Goal: Information Seeking & Learning: Learn about a topic

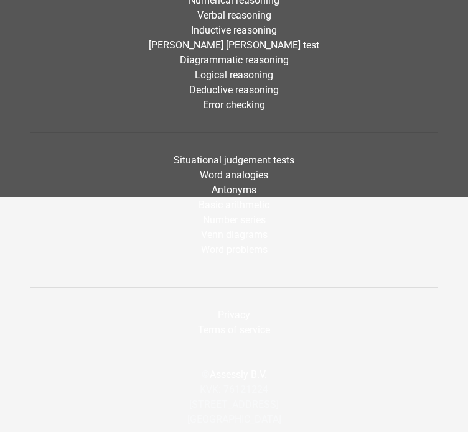
scroll to position [2742, 0]
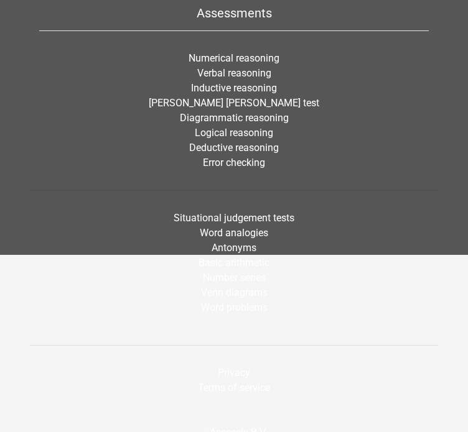
click at [244, 96] on li "[PERSON_NAME] [PERSON_NAME] test" at bounding box center [233, 103] width 389 height 15
click at [240, 102] on link "[PERSON_NAME] [PERSON_NAME] test" at bounding box center [234, 103] width 170 height 12
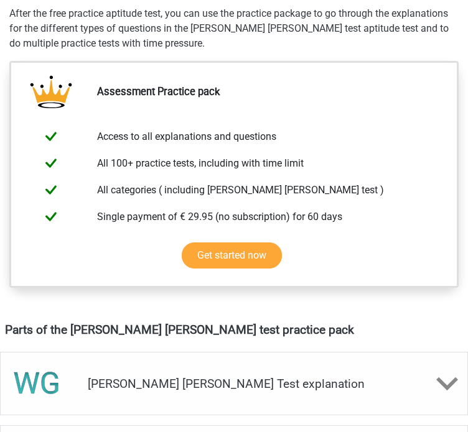
scroll to position [625, 0]
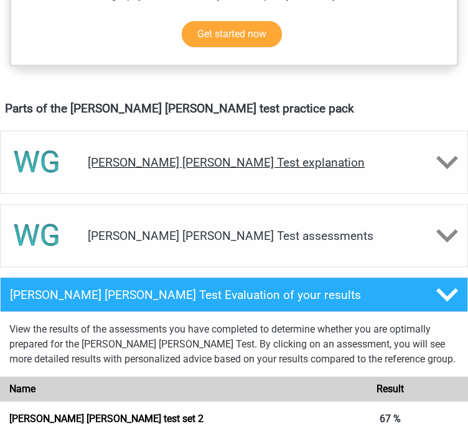
click at [429, 154] on div at bounding box center [428, 163] width 78 height 22
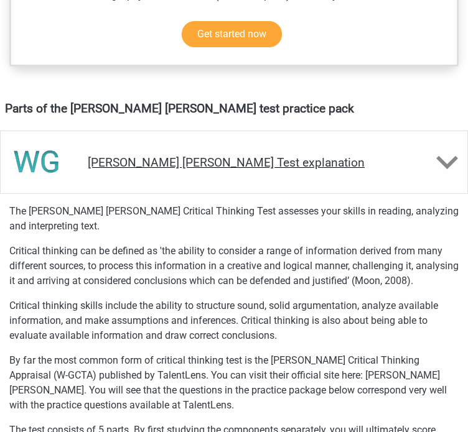
click at [429, 154] on div at bounding box center [428, 163] width 78 height 22
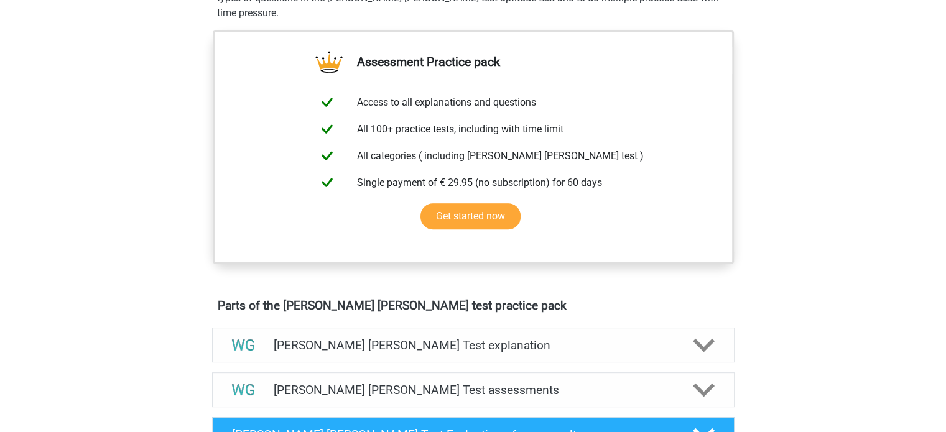
scroll to position [455, 0]
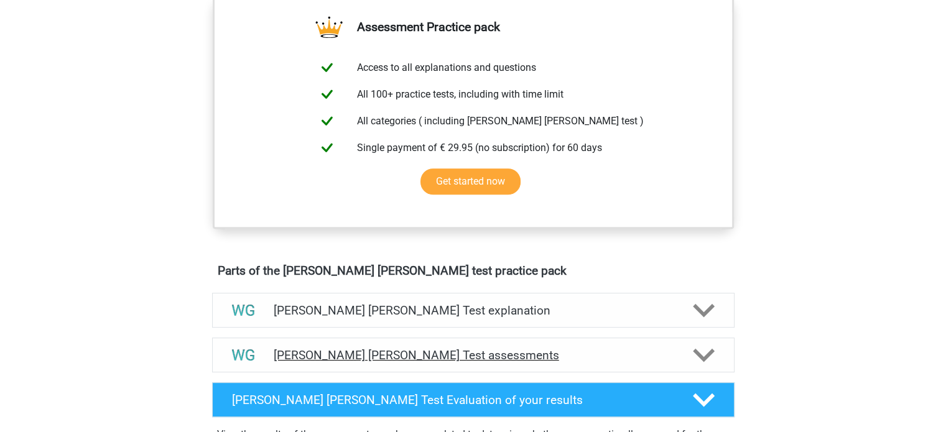
click at [397, 367] on div "Watson Glaser Test assessments" at bounding box center [473, 355] width 522 height 35
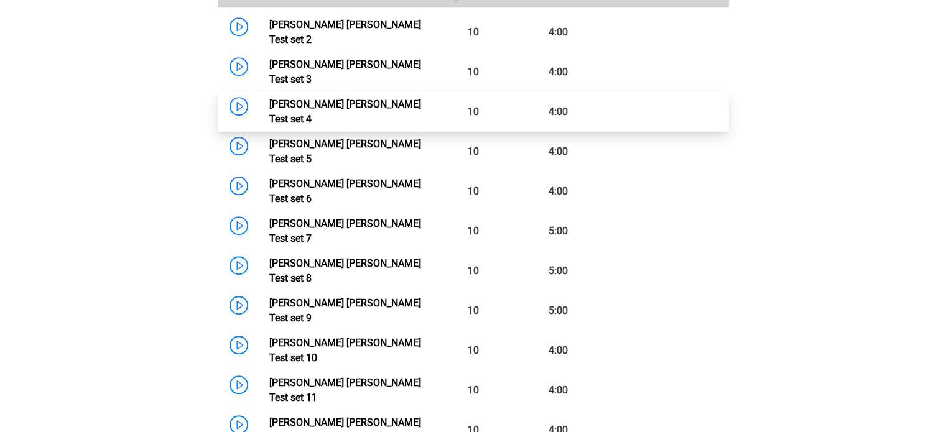
scroll to position [860, 0]
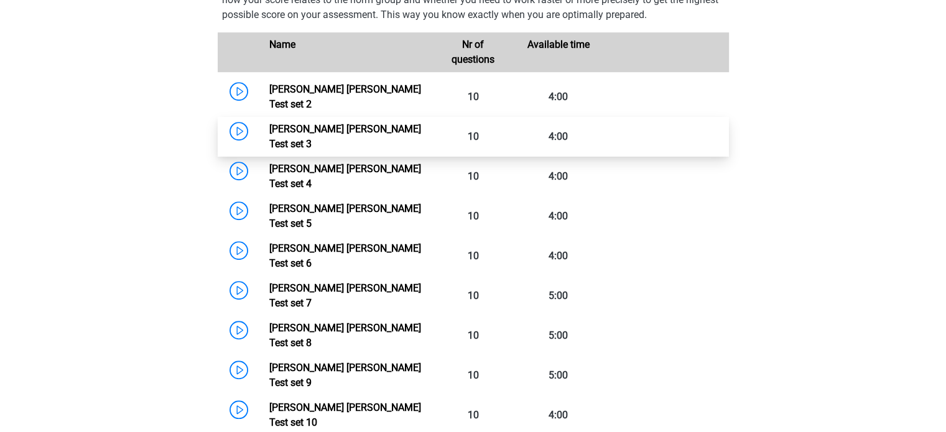
click at [380, 123] on link "Watson Glaser Test set 3" at bounding box center [345, 136] width 152 height 27
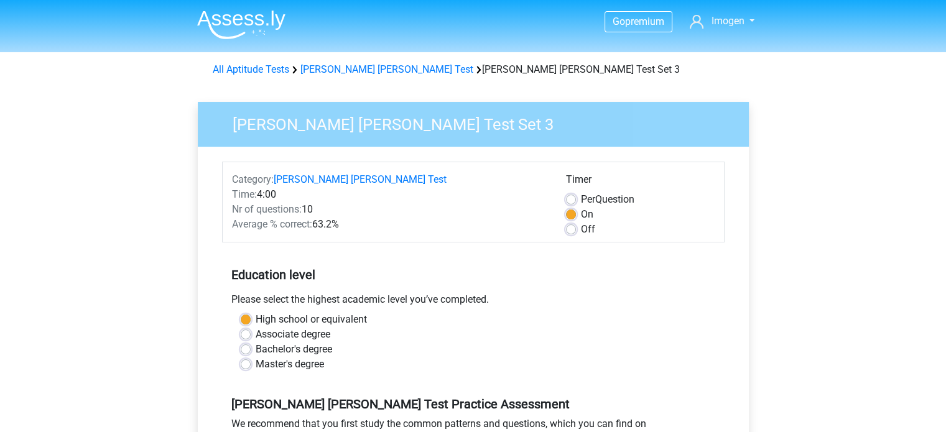
click at [581, 227] on label "Off" at bounding box center [588, 229] width 14 height 15
click at [566, 227] on input "Off" at bounding box center [571, 228] width 10 height 12
radio input "true"
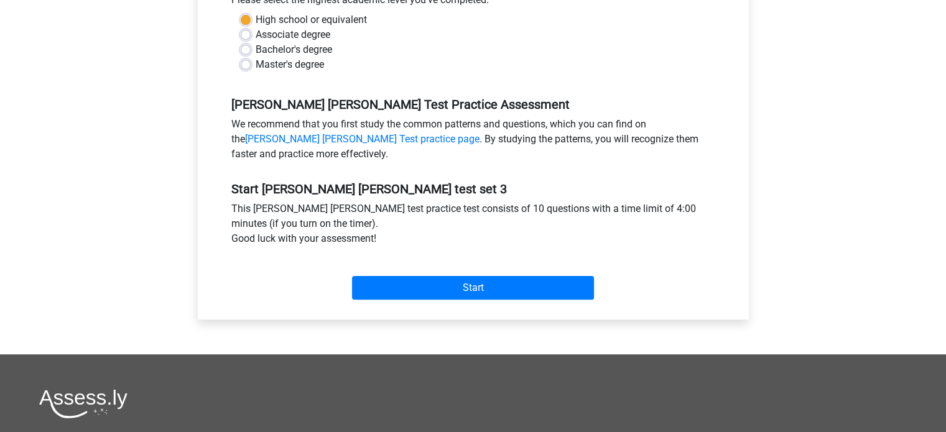
scroll to position [306, 0]
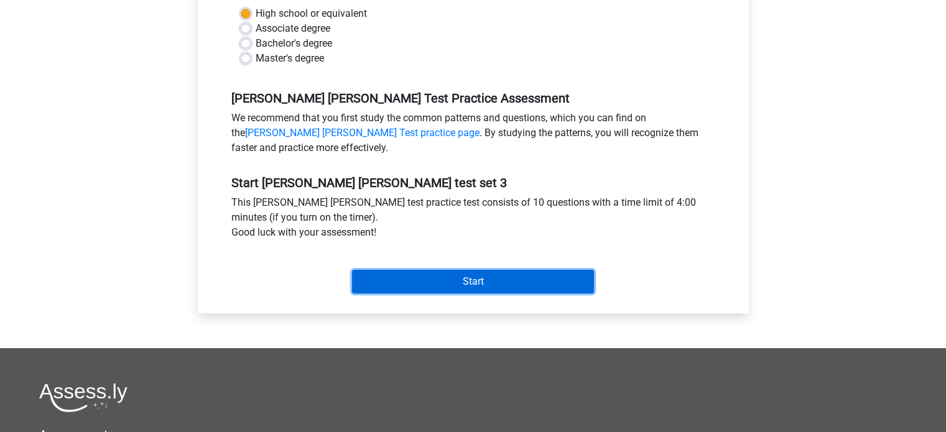
click at [527, 280] on input "Start" at bounding box center [473, 282] width 242 height 24
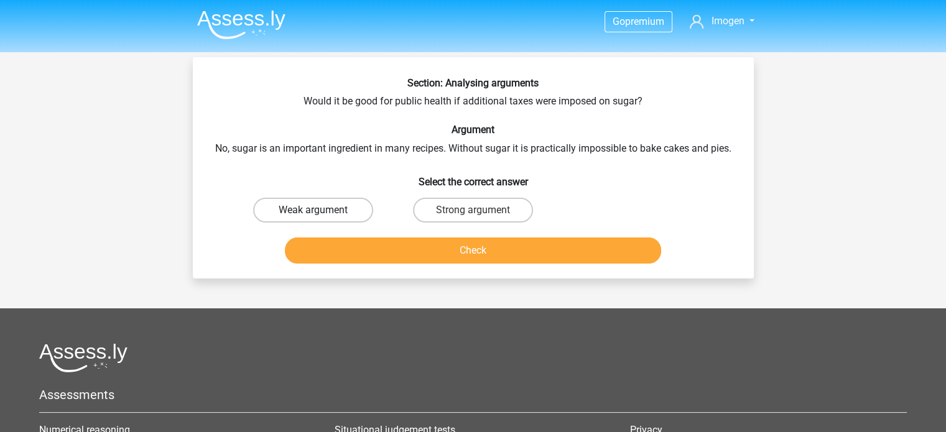
click at [349, 206] on label "Weak argument" at bounding box center [313, 210] width 120 height 25
click at [321, 210] on input "Weak argument" at bounding box center [317, 214] width 8 height 8
radio input "true"
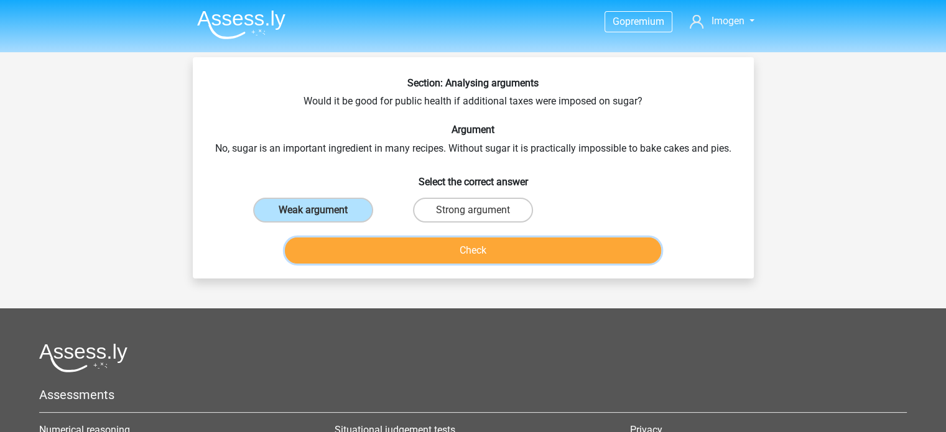
click at [435, 257] on button "Check" at bounding box center [473, 250] width 376 height 26
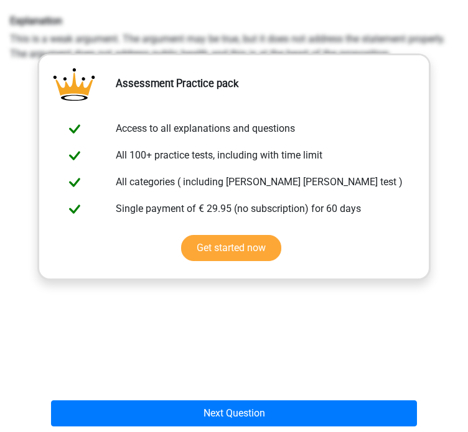
scroll to position [256, 0]
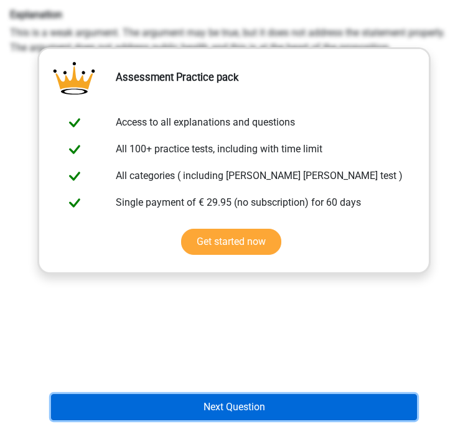
click at [251, 397] on button "Next Question" at bounding box center [233, 407] width 365 height 26
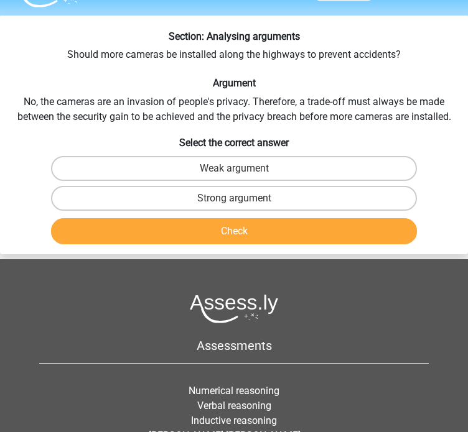
scroll to position [0, 0]
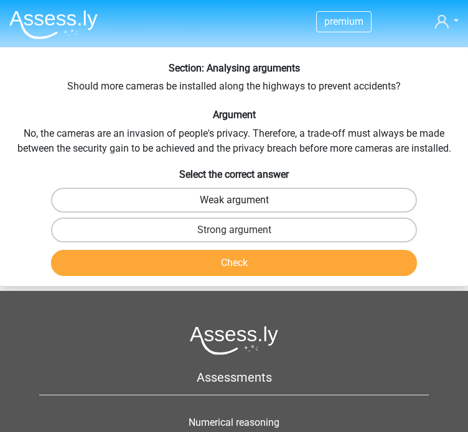
click at [295, 188] on label "Weak argument" at bounding box center [233, 200] width 365 height 25
click at [242, 200] on input "Weak argument" at bounding box center [238, 204] width 8 height 8
radio input "true"
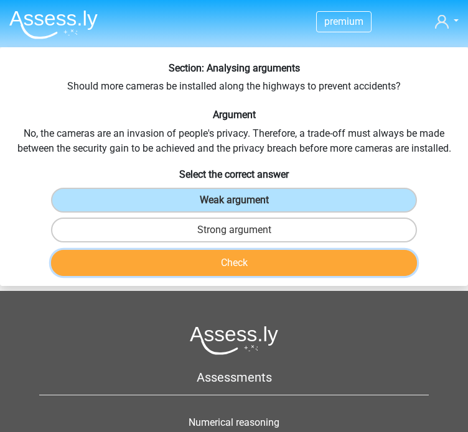
click at [270, 265] on button "Check" at bounding box center [233, 263] width 365 height 26
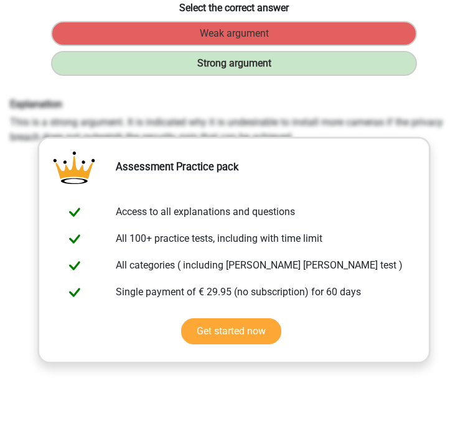
scroll to position [256, 0]
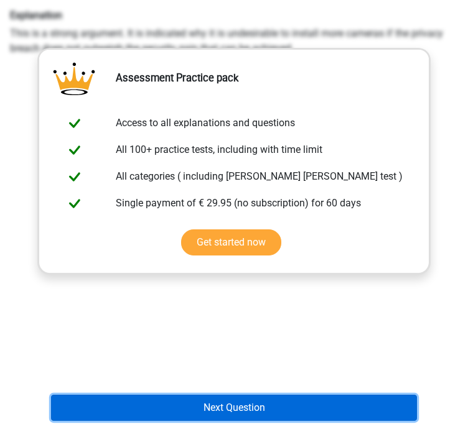
click at [254, 396] on button "Next Question" at bounding box center [233, 408] width 365 height 26
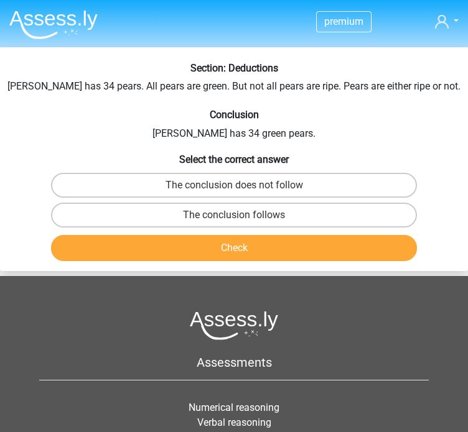
scroll to position [0, 0]
click at [280, 200] on div "The conclusion follows" at bounding box center [234, 215] width 466 height 30
click at [270, 207] on label "The conclusion follows" at bounding box center [233, 215] width 365 height 25
click at [242, 215] on input "The conclusion follows" at bounding box center [238, 219] width 8 height 8
radio input "true"
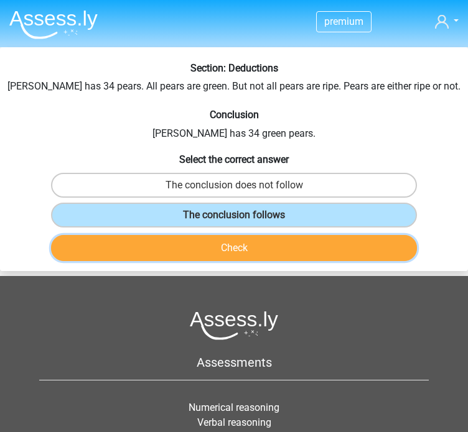
click at [251, 247] on button "Check" at bounding box center [233, 248] width 365 height 26
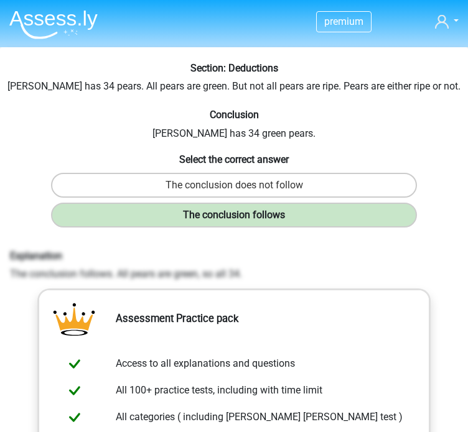
scroll to position [283, 0]
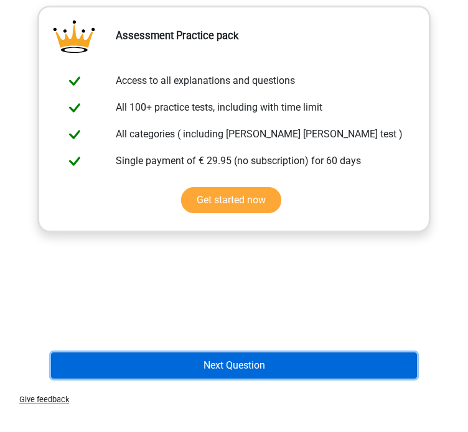
click at [231, 354] on button "Next Question" at bounding box center [233, 365] width 365 height 26
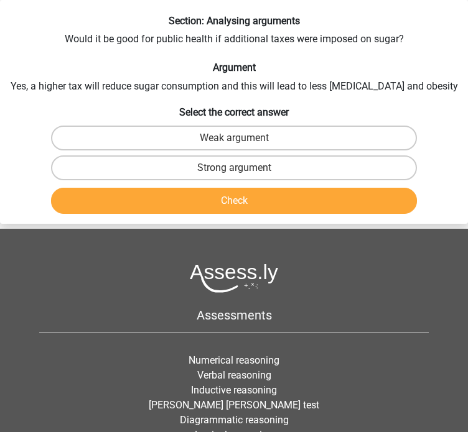
scroll to position [0, 0]
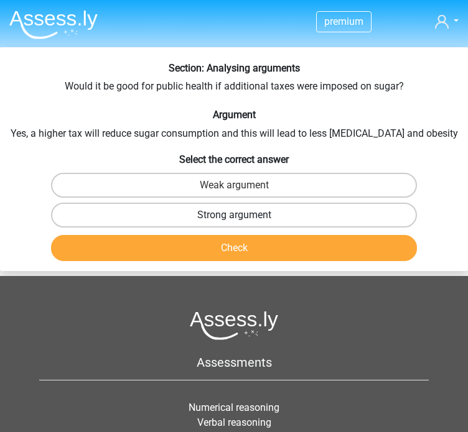
click at [265, 221] on label "Strong argument" at bounding box center [233, 215] width 365 height 25
click at [242, 221] on input "Strong argument" at bounding box center [238, 219] width 8 height 8
radio input "true"
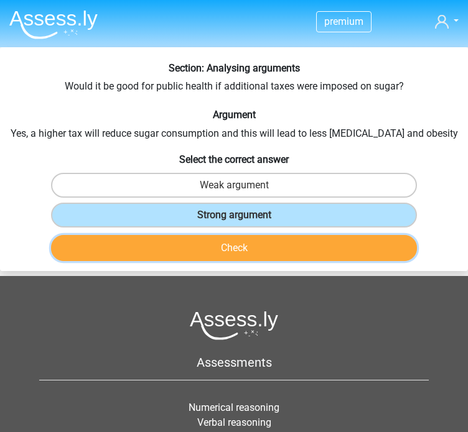
click at [256, 238] on button "Check" at bounding box center [233, 248] width 365 height 26
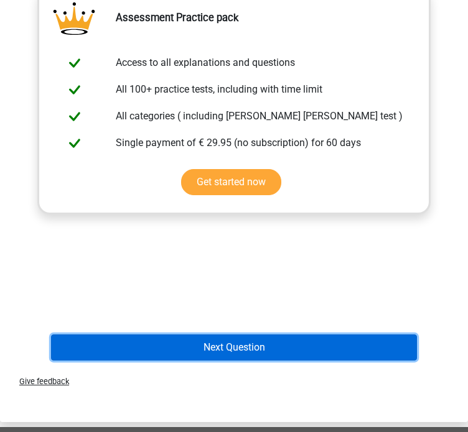
click at [231, 351] on button "Next Question" at bounding box center [233, 347] width 365 height 26
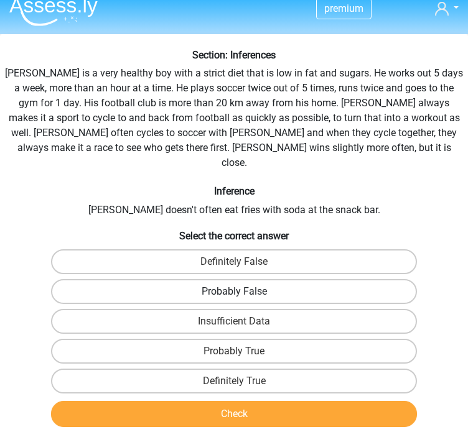
scroll to position [10, 0]
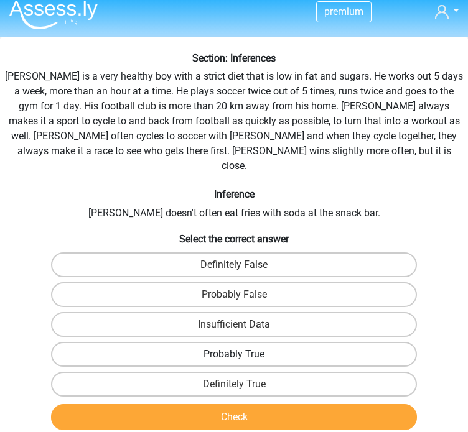
click at [228, 345] on label "Probably True" at bounding box center [233, 354] width 365 height 25
click at [234, 354] on input "Probably True" at bounding box center [238, 358] width 8 height 8
radio input "true"
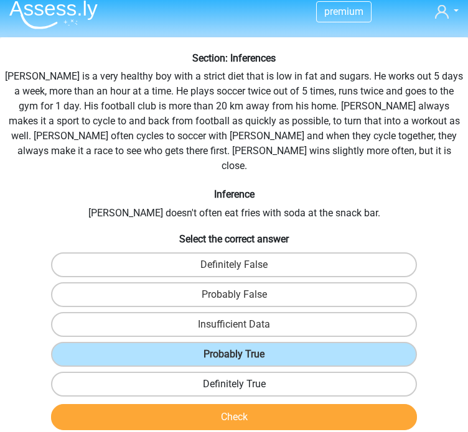
click at [228, 372] on label "Definitely True" at bounding box center [233, 384] width 365 height 25
click at [234, 384] on input "Definitely True" at bounding box center [238, 388] width 8 height 8
radio input "true"
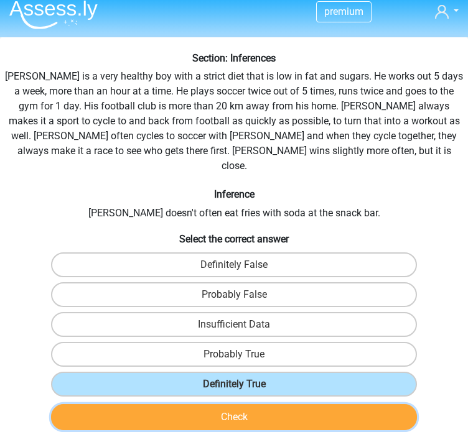
click at [225, 404] on button "Check" at bounding box center [233, 417] width 365 height 26
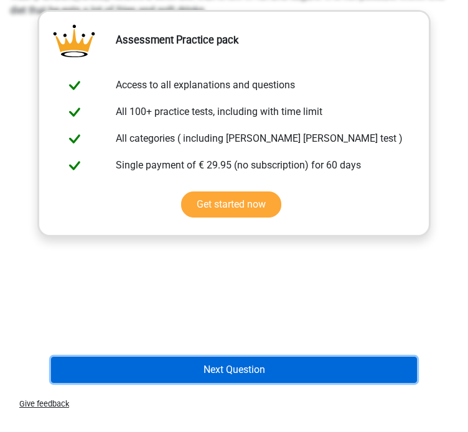
click at [243, 357] on button "Next Question" at bounding box center [233, 370] width 365 height 26
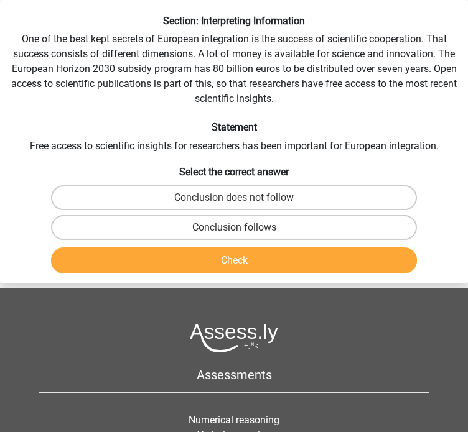
scroll to position [0, 0]
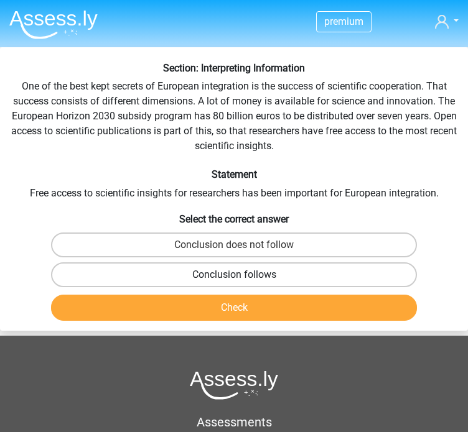
click at [246, 274] on label "Conclusion follows" at bounding box center [233, 274] width 365 height 25
click at [242, 275] on input "Conclusion follows" at bounding box center [238, 279] width 8 height 8
radio input "true"
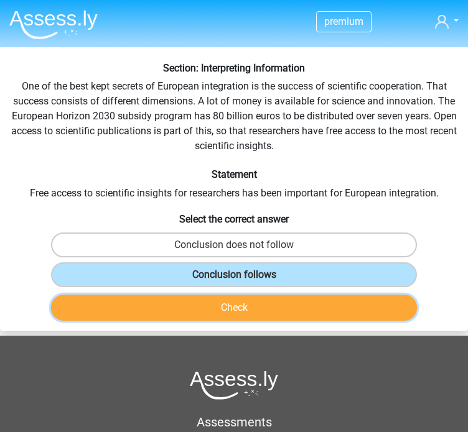
click at [230, 318] on button "Check" at bounding box center [233, 308] width 365 height 26
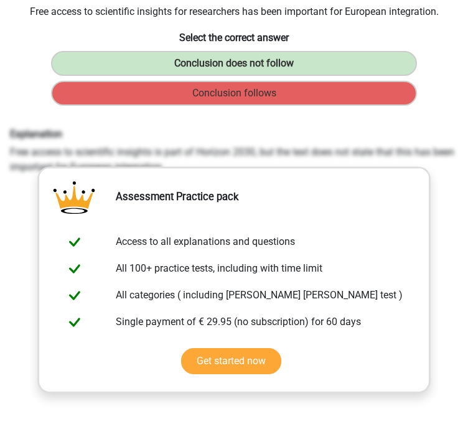
scroll to position [7, 0]
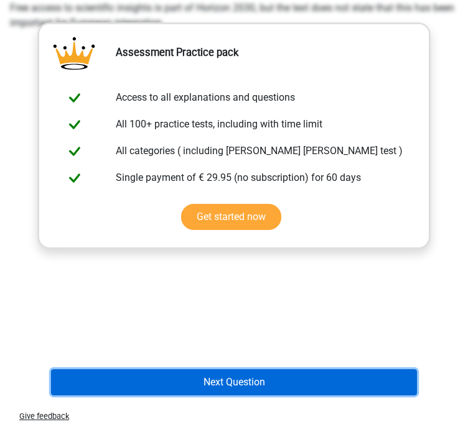
click at [279, 381] on button "Next Question" at bounding box center [233, 382] width 365 height 26
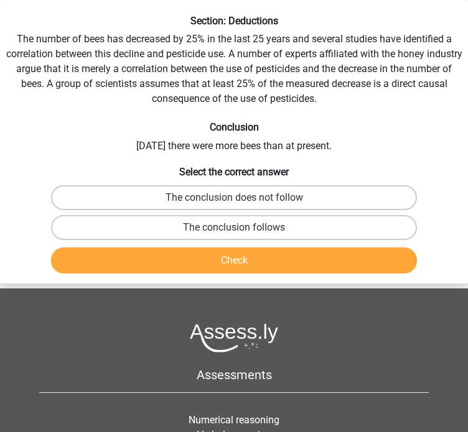
scroll to position [0, 0]
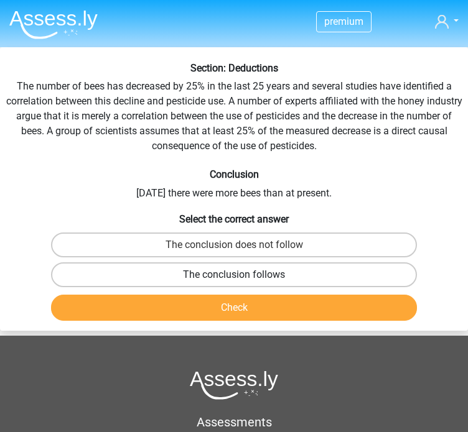
drag, startPoint x: 306, startPoint y: 267, endPoint x: 300, endPoint y: 274, distance: 8.8
click at [306, 267] on label "The conclusion follows" at bounding box center [233, 274] width 365 height 25
click at [242, 275] on input "The conclusion follows" at bounding box center [238, 279] width 8 height 8
radio input "true"
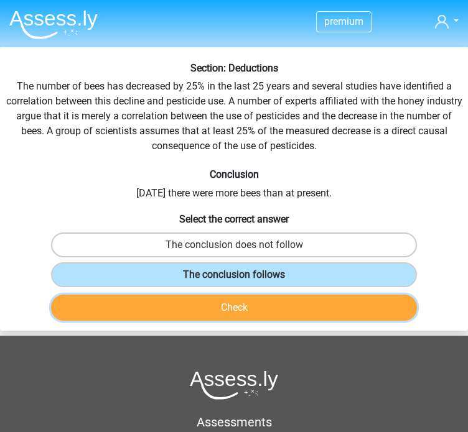
click at [259, 313] on button "Check" at bounding box center [233, 308] width 365 height 26
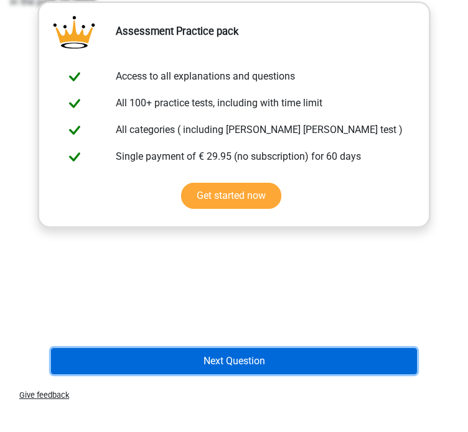
click at [224, 357] on button "Next Question" at bounding box center [233, 361] width 365 height 26
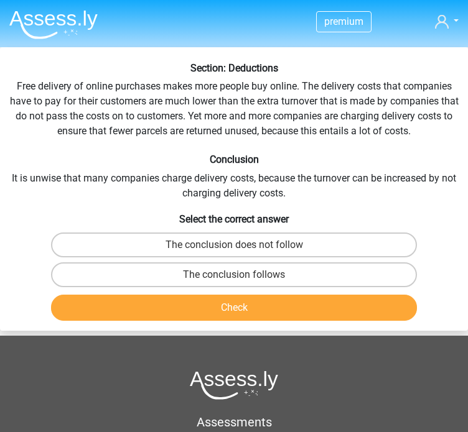
click at [379, 231] on div "The conclusion does not follow" at bounding box center [234, 245] width 466 height 30
click at [374, 236] on label "The conclusion does not follow" at bounding box center [233, 245] width 365 height 25
click at [242, 245] on input "The conclusion does not follow" at bounding box center [238, 249] width 8 height 8
radio input "true"
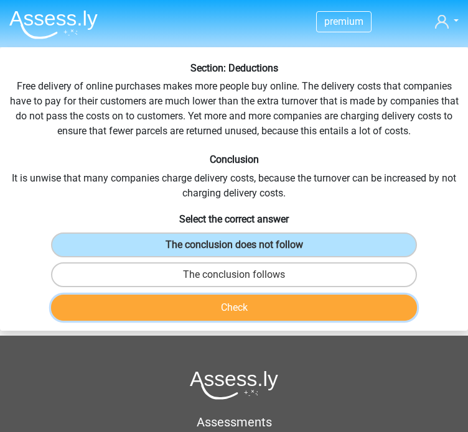
click at [326, 306] on button "Check" at bounding box center [233, 308] width 365 height 26
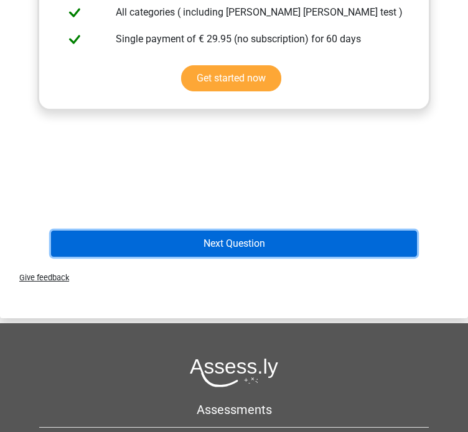
click at [349, 247] on button "Next Question" at bounding box center [233, 244] width 365 height 26
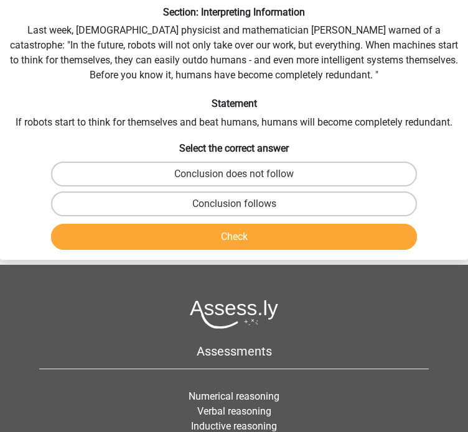
scroll to position [47, 0]
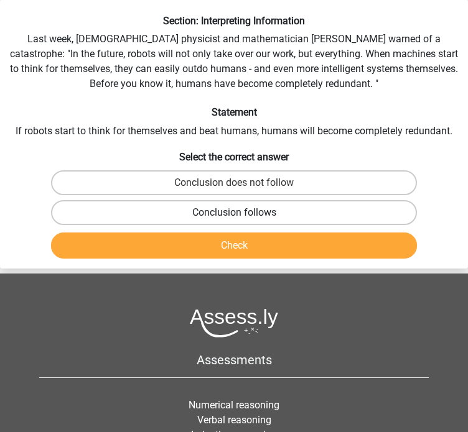
click at [298, 202] on label "Conclusion follows" at bounding box center [233, 212] width 365 height 25
click at [242, 213] on input "Conclusion follows" at bounding box center [238, 217] width 8 height 8
radio input "true"
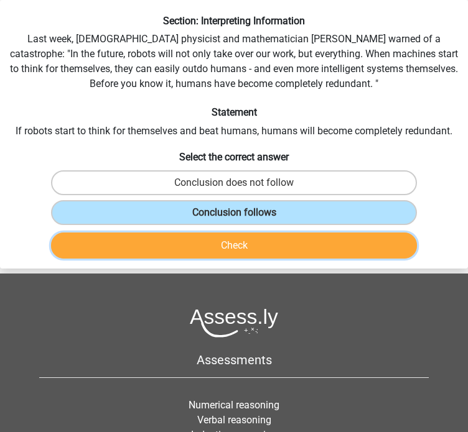
click at [274, 243] on button "Check" at bounding box center [233, 246] width 365 height 26
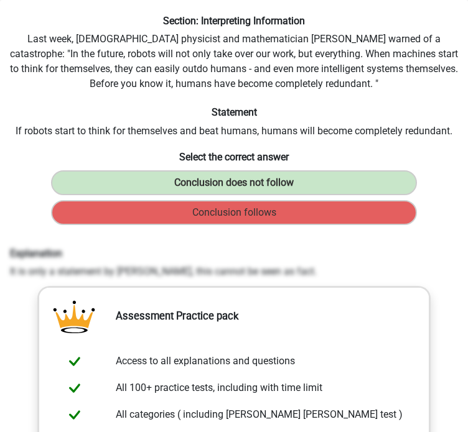
scroll to position [0, 0]
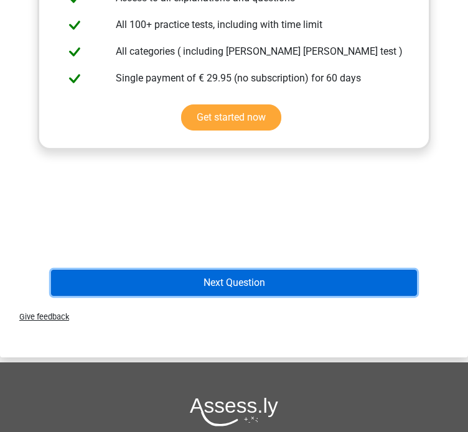
click at [272, 280] on button "Next Question" at bounding box center [233, 283] width 365 height 26
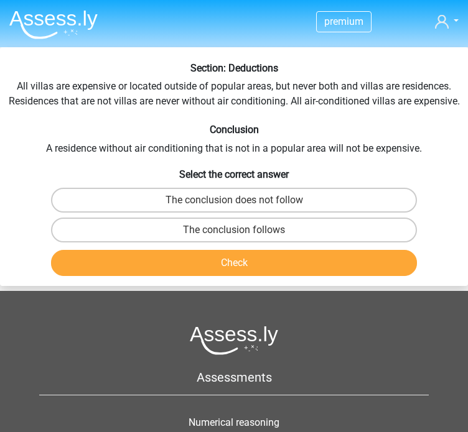
click at [264, 215] on div "The conclusion follows" at bounding box center [234, 230] width 466 height 30
click at [264, 208] on label "The conclusion does not follow" at bounding box center [233, 200] width 365 height 25
click at [242, 208] on input "The conclusion does not follow" at bounding box center [238, 204] width 8 height 8
radio input "true"
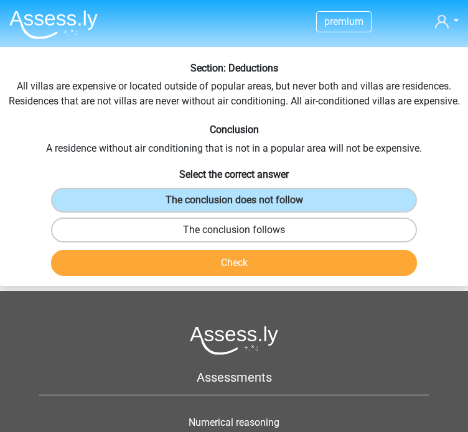
click at [247, 231] on label "The conclusion follows" at bounding box center [233, 230] width 365 height 25
click at [242, 231] on input "The conclusion follows" at bounding box center [238, 234] width 8 height 8
radio input "true"
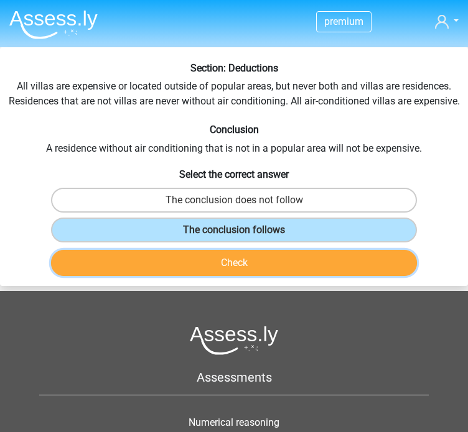
click at [242, 269] on button "Check" at bounding box center [233, 263] width 365 height 26
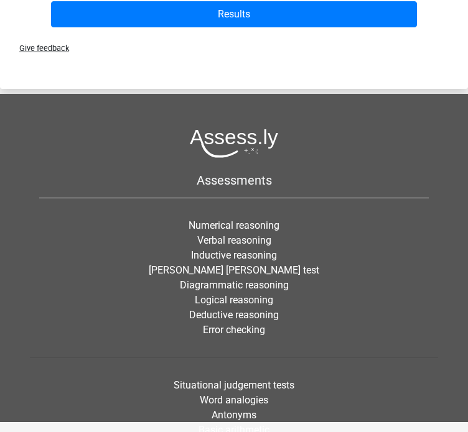
scroll to position [561, 0]
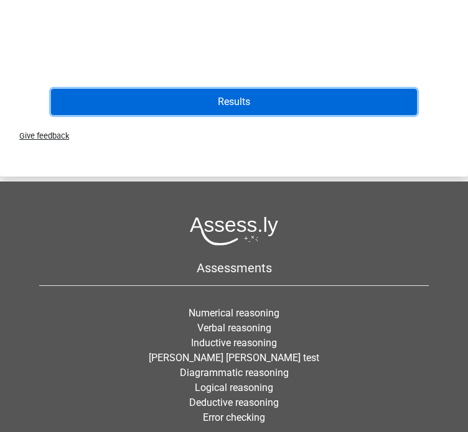
click at [234, 99] on button "Results" at bounding box center [233, 102] width 365 height 26
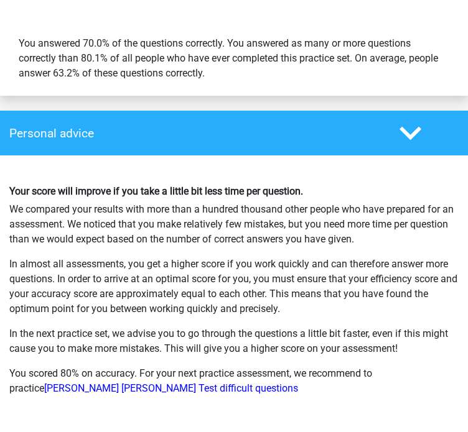
scroll to position [2017, 0]
